Goal: Task Accomplishment & Management: Manage account settings

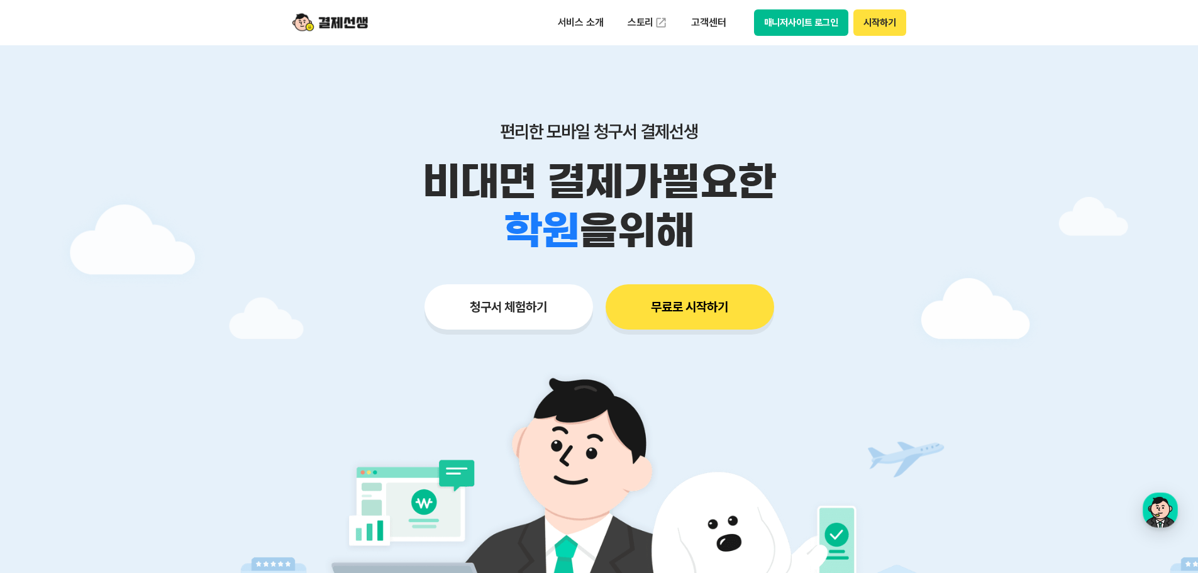
click at [796, 14] on button "매니저사이트 로그인" at bounding box center [801, 22] width 95 height 26
click at [813, 30] on button "매니저사이트 로그인" at bounding box center [801, 22] width 95 height 26
click at [820, 39] on div "서비스 소개 스토리 고객센터 매니저사이트 로그인 시작하기" at bounding box center [599, 22] width 644 height 45
click at [809, 31] on button "매니저사이트 로그인" at bounding box center [801, 22] width 95 height 26
drag, startPoint x: 796, startPoint y: 24, endPoint x: 786, endPoint y: 24, distance: 9.4
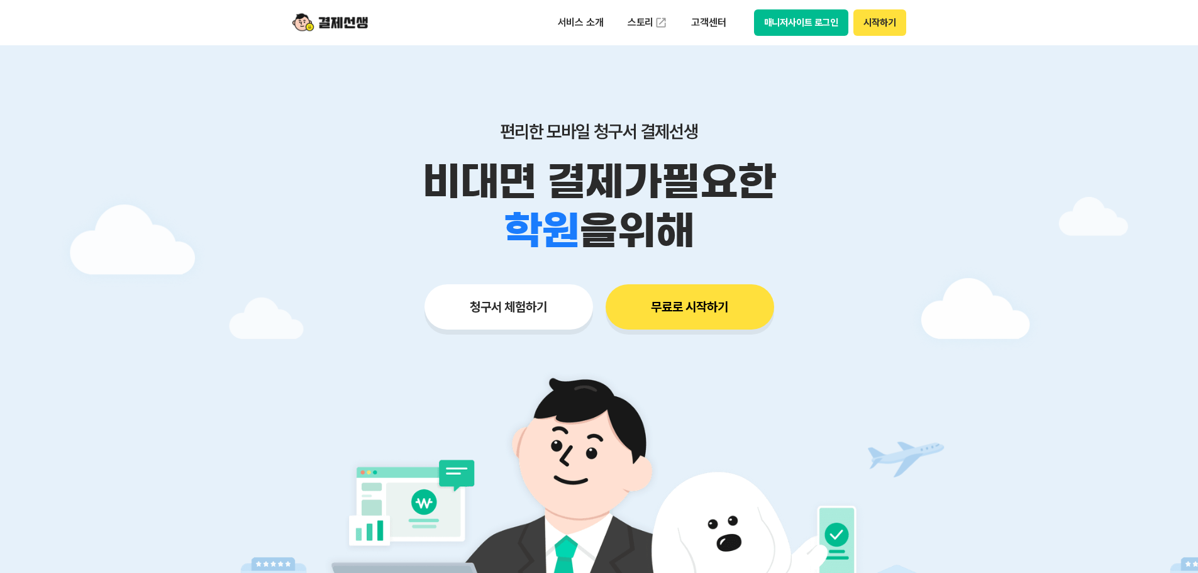
click at [786, 24] on button "매니저사이트 로그인" at bounding box center [801, 22] width 95 height 26
click at [820, 26] on button "매니저사이트 로그인" at bounding box center [801, 22] width 95 height 26
